Goal: Transaction & Acquisition: Obtain resource

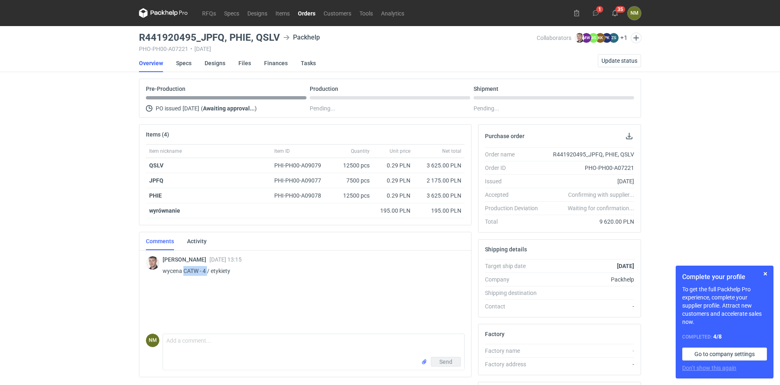
drag, startPoint x: 184, startPoint y: 270, endPoint x: 208, endPoint y: 270, distance: 23.7
click at [208, 270] on p "wycena CATW - 4 / etykiety" at bounding box center [311, 271] width 296 height 10
copy p "CATW - 4"
drag, startPoint x: 140, startPoint y: 37, endPoint x: 279, endPoint y: 36, distance: 138.6
click at [279, 36] on h3 "R441920495_JPFQ, PHIE, QSLV" at bounding box center [209, 38] width 141 height 10
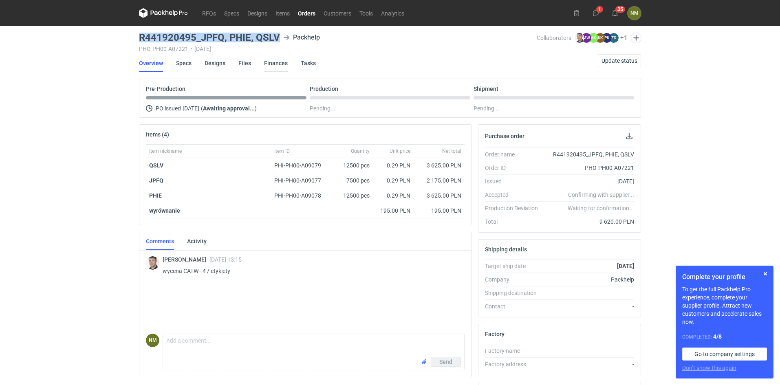
copy h3 "R441920495_JPFQ, PHIE, QSLV"
click at [239, 59] on link "Files" at bounding box center [245, 63] width 13 height 18
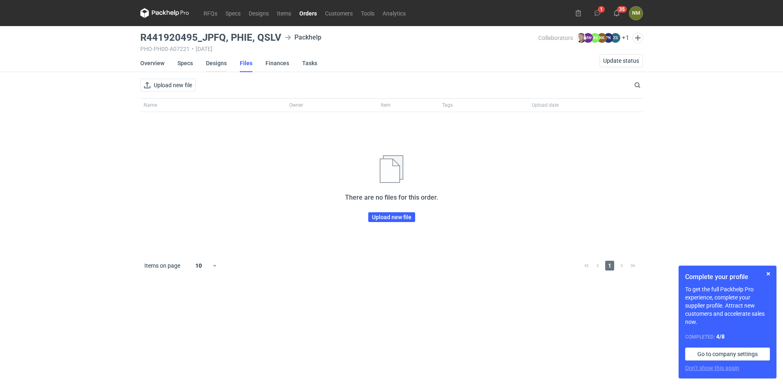
click at [206, 63] on link "Designs" at bounding box center [216, 63] width 21 height 18
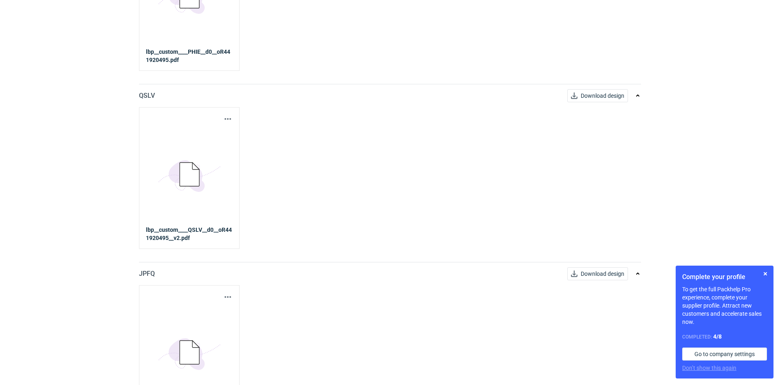
scroll to position [234, 0]
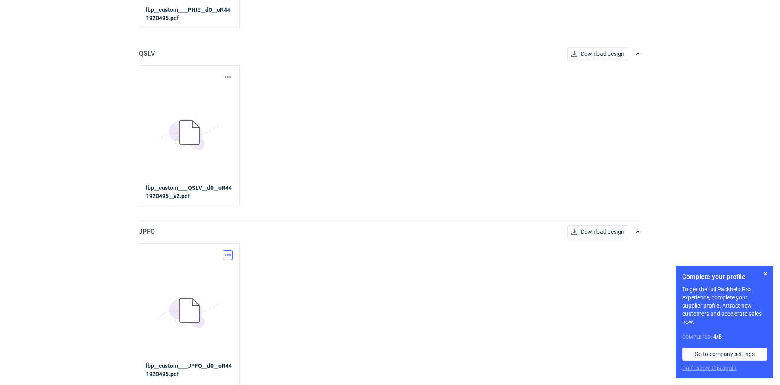
click at [228, 255] on button "button" at bounding box center [228, 255] width 10 height 10
click at [209, 270] on link "Download design part" at bounding box center [192, 273] width 75 height 13
click at [228, 76] on button "button" at bounding box center [228, 77] width 10 height 10
click at [212, 97] on link "Download design part" at bounding box center [192, 94] width 75 height 13
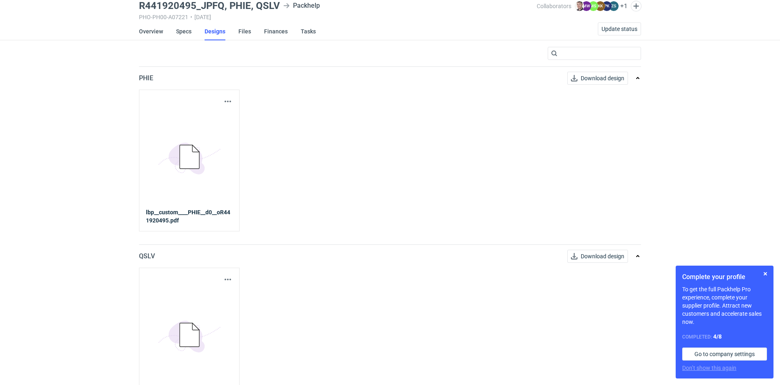
scroll to position [31, 0]
click at [228, 102] on button "button" at bounding box center [228, 103] width 10 height 10
click at [218, 122] on link "Download design part" at bounding box center [192, 120] width 75 height 13
click at [210, 321] on icon "5BD5AC33-3523-40E7-9262-1BFF0AD53D48@1x" at bounding box center [189, 336] width 65 height 65
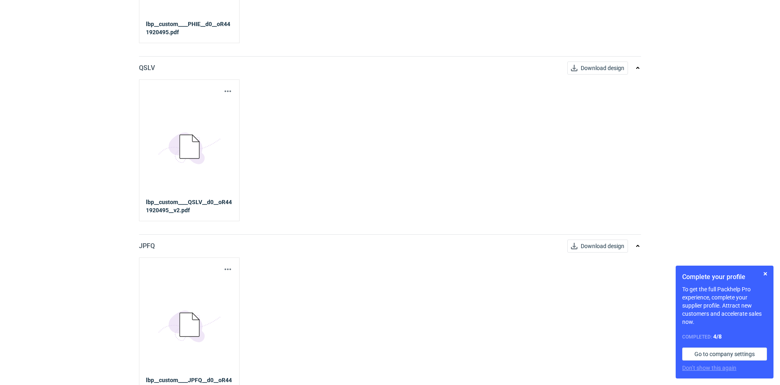
scroll to position [234, 0]
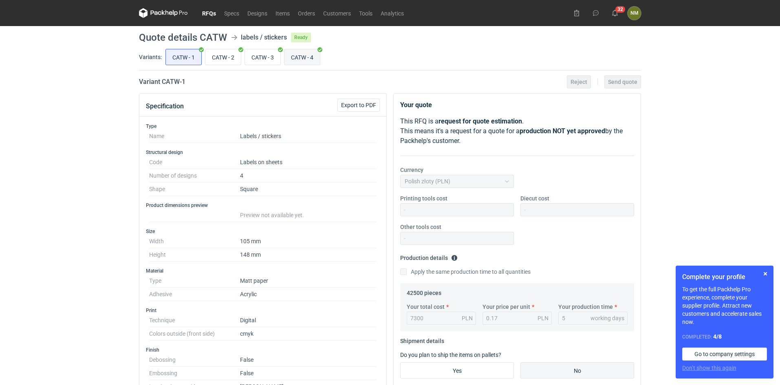
click at [308, 59] on input "CATW - 4" at bounding box center [302, 56] width 35 height 15
radio input "true"
click at [264, 55] on input "CATW - 3" at bounding box center [262, 56] width 35 height 15
radio input "true"
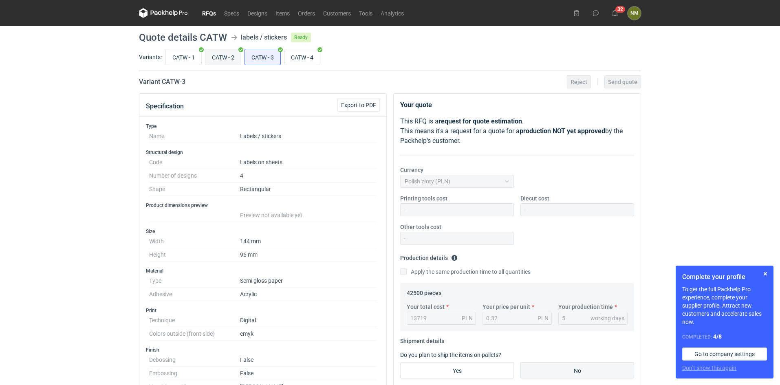
click at [221, 52] on input "CATW - 2" at bounding box center [223, 56] width 35 height 15
radio input "true"
click at [181, 55] on input "CATW - 1" at bounding box center [183, 56] width 35 height 15
radio input "true"
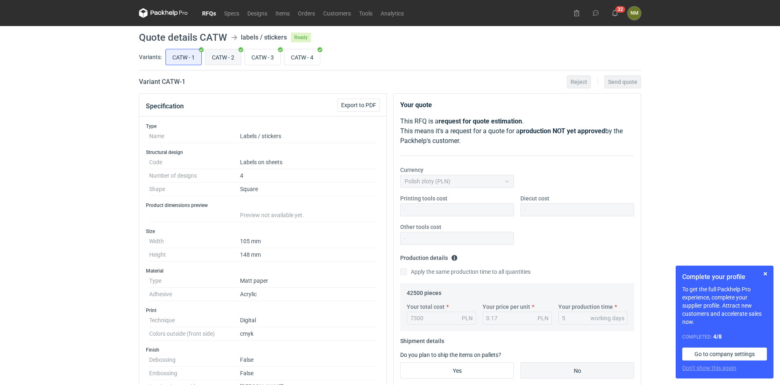
scroll to position [245, 0]
click at [216, 60] on input "CATW - 2" at bounding box center [223, 56] width 35 height 15
radio input "true"
click at [263, 62] on input "CATW - 3" at bounding box center [262, 56] width 35 height 15
radio input "true"
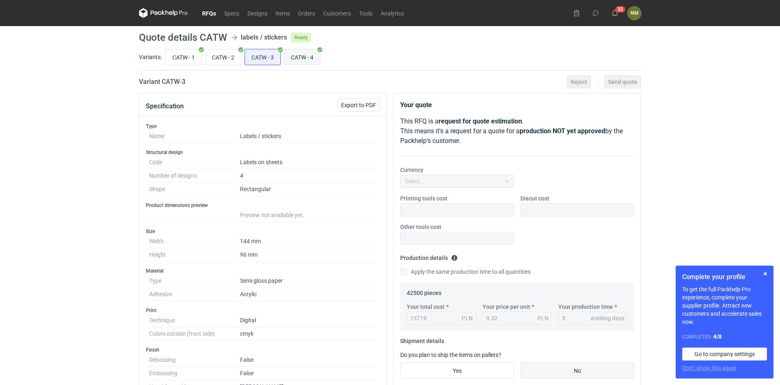
click at [306, 62] on input "CATW - 4" at bounding box center [302, 56] width 35 height 15
radio input "true"
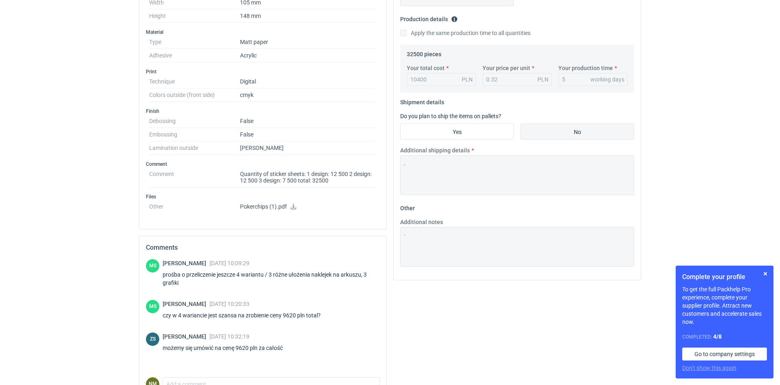
scroll to position [285, 0]
